Goal: Information Seeking & Learning: Learn about a topic

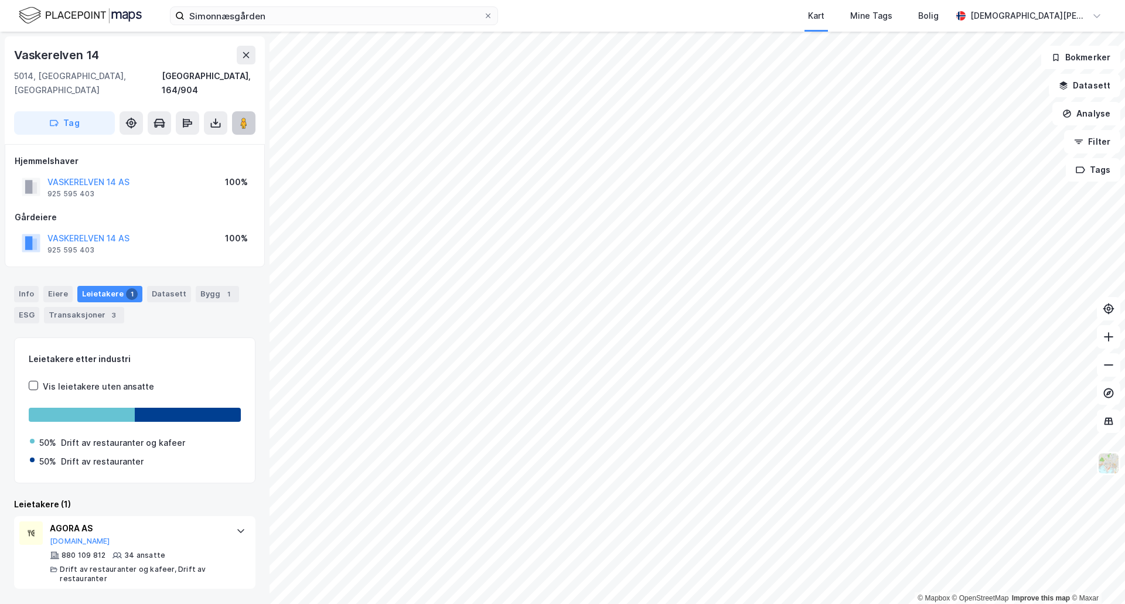
click at [248, 117] on icon at bounding box center [244, 123] width 12 height 12
click at [159, 312] on div "Info [PERSON_NAME] 1 Datasett Bygg 1 ESG Transaksjoner 3" at bounding box center [134, 300] width 269 height 56
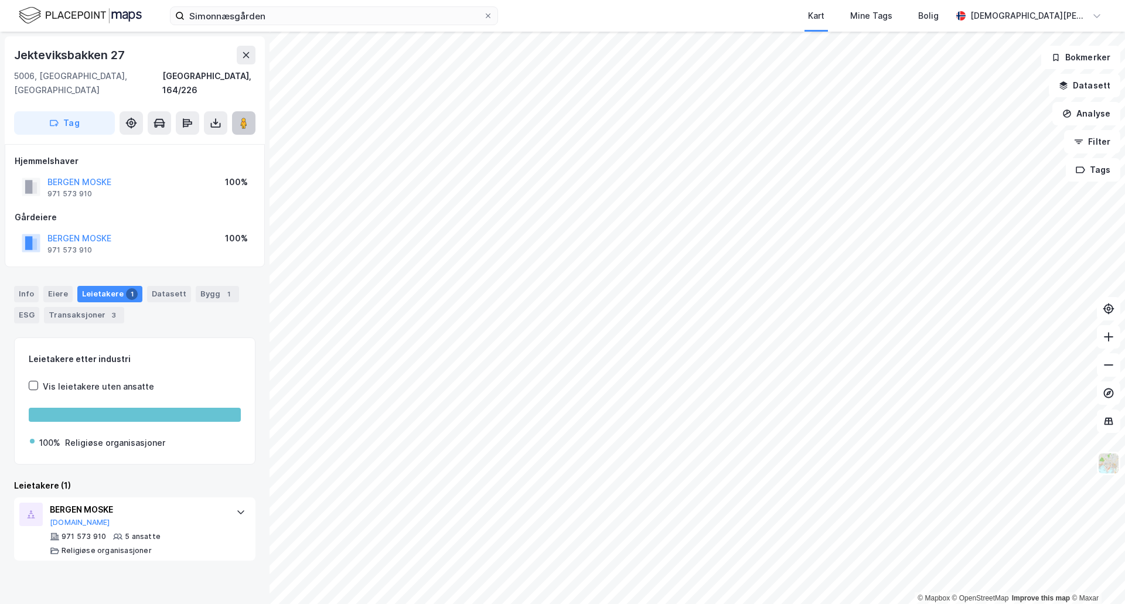
click at [234, 111] on button at bounding box center [243, 122] width 23 height 23
